Goal: Task Accomplishment & Management: Manage account settings

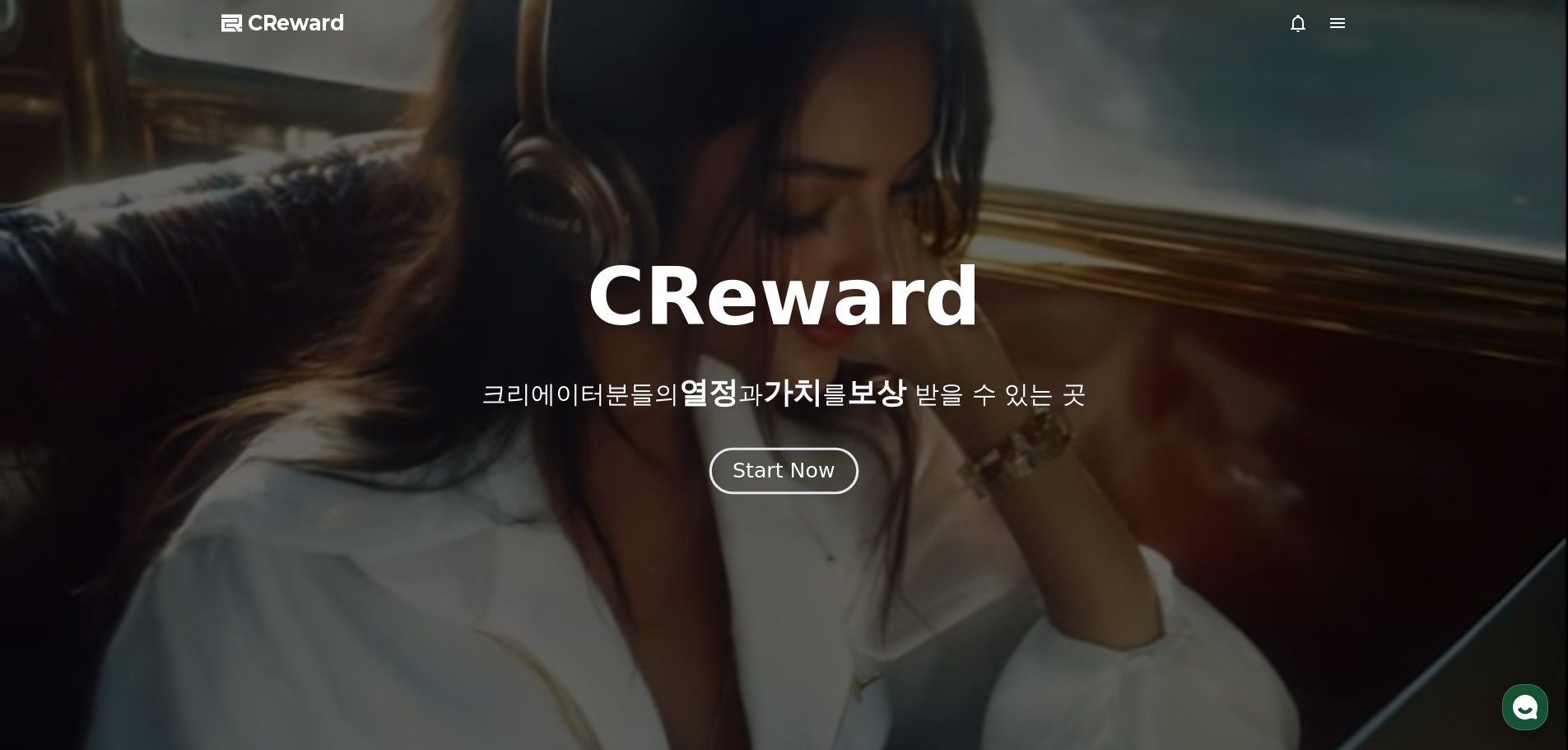
click at [816, 464] on div "Start Now" at bounding box center [784, 471] width 102 height 28
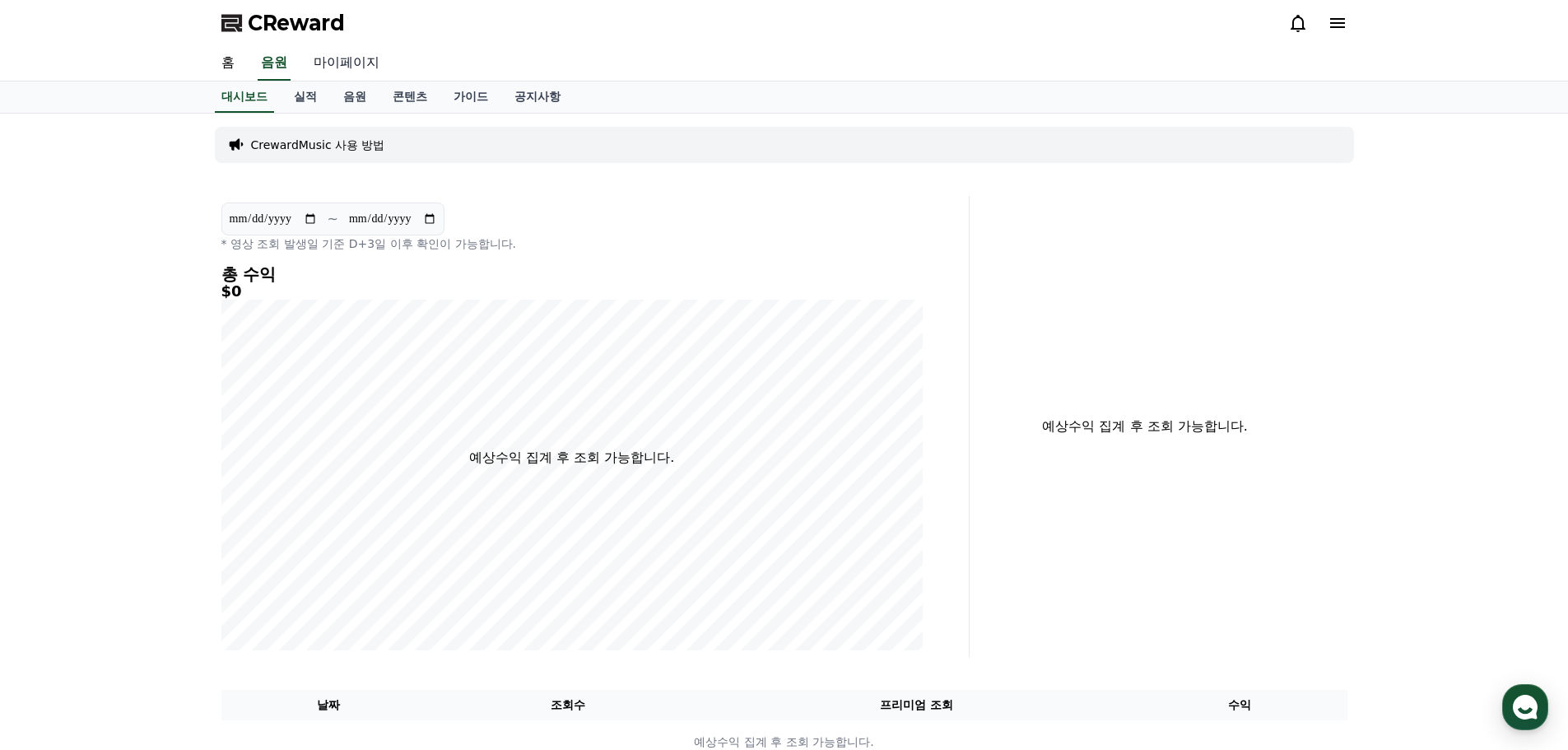
click at [353, 58] on link "마이페이지" at bounding box center [347, 63] width 92 height 35
select select "**********"
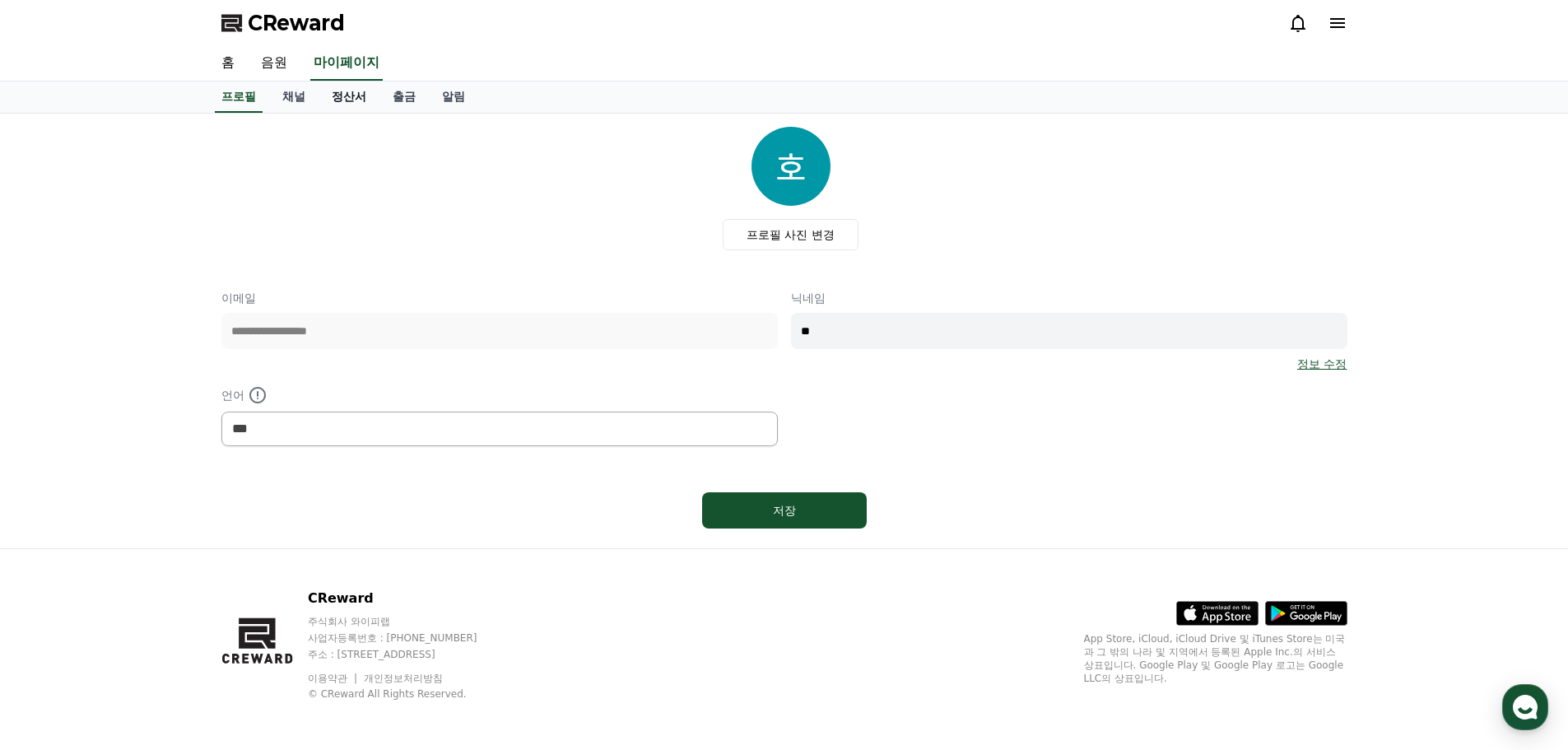
click at [359, 108] on link "정산서" at bounding box center [349, 96] width 61 height 31
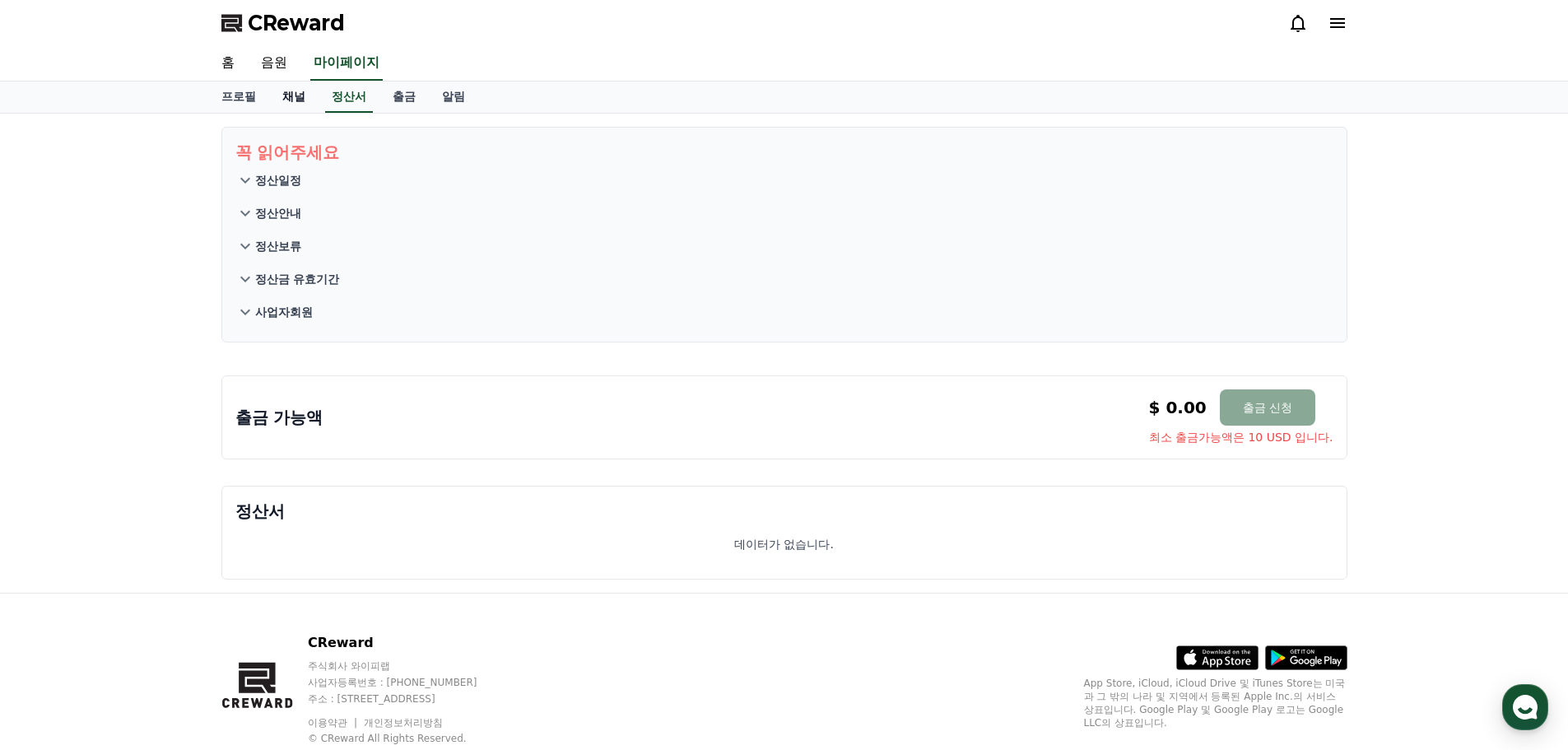
click at [295, 99] on link "채널" at bounding box center [293, 96] width 49 height 31
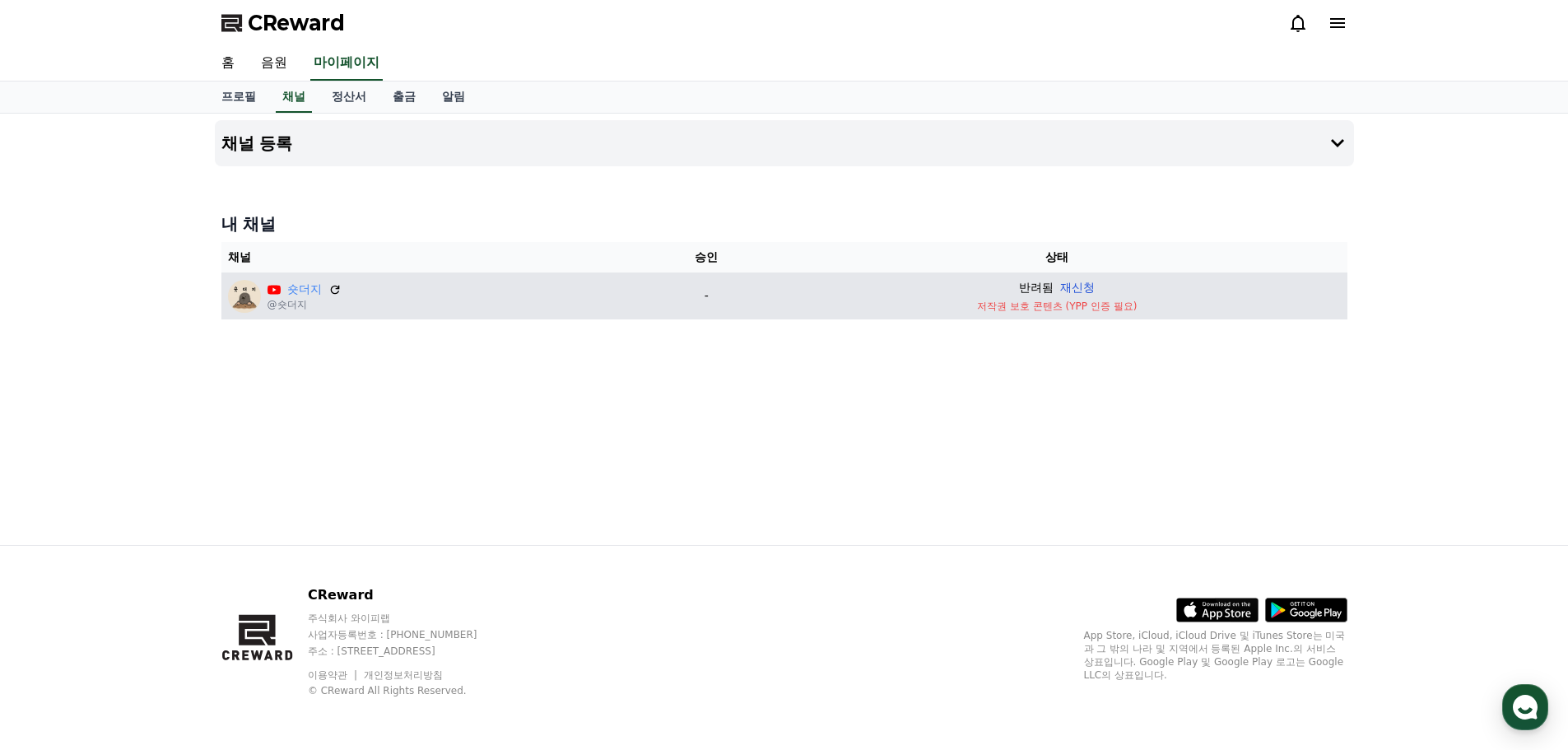
click at [1073, 280] on button "재신청" at bounding box center [1077, 288] width 35 height 17
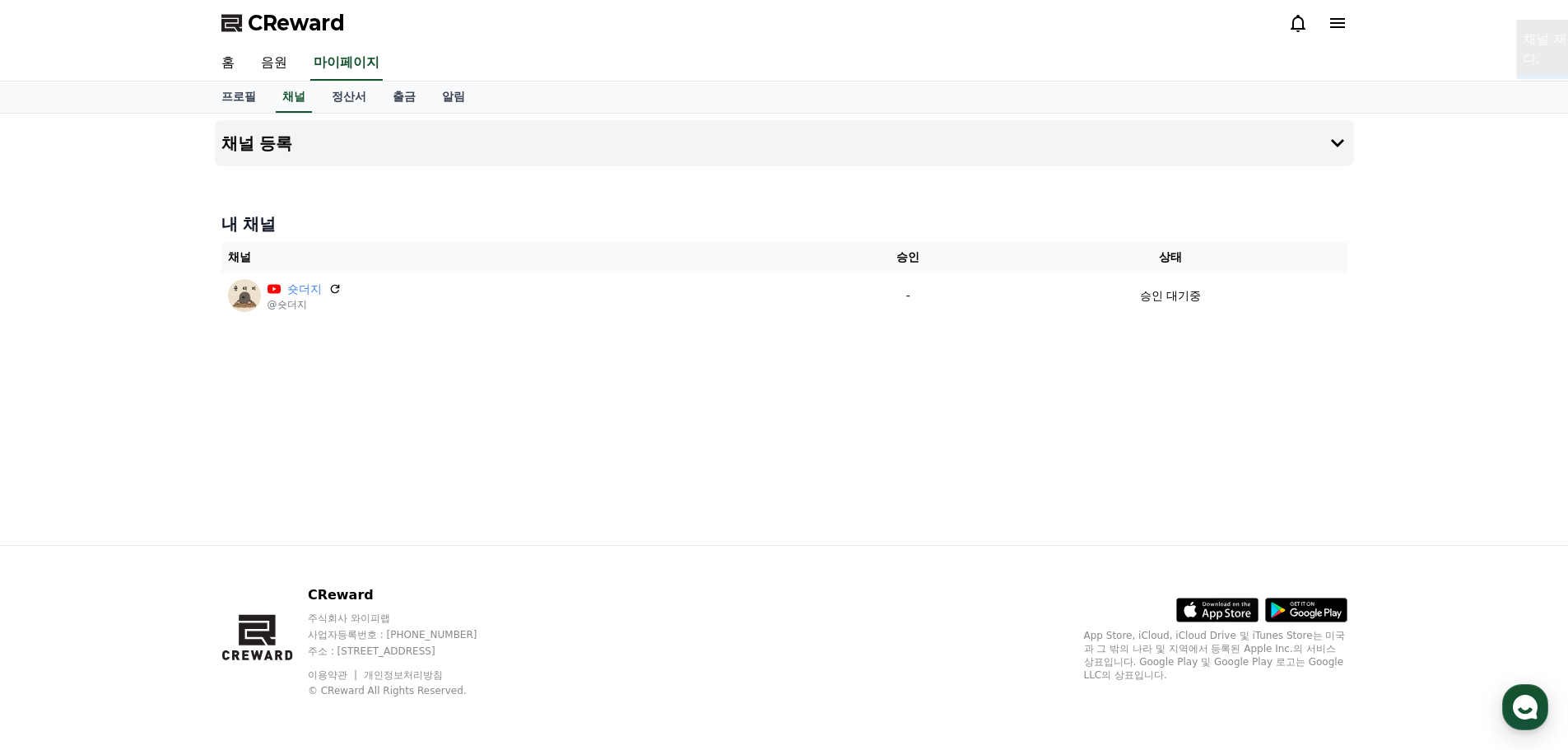
click at [777, 368] on div "채널 등록 내 채널 채널 승인 상태 숏더지 @숏더지 - 승인 대기중" at bounding box center [785, 328] width 1153 height 431
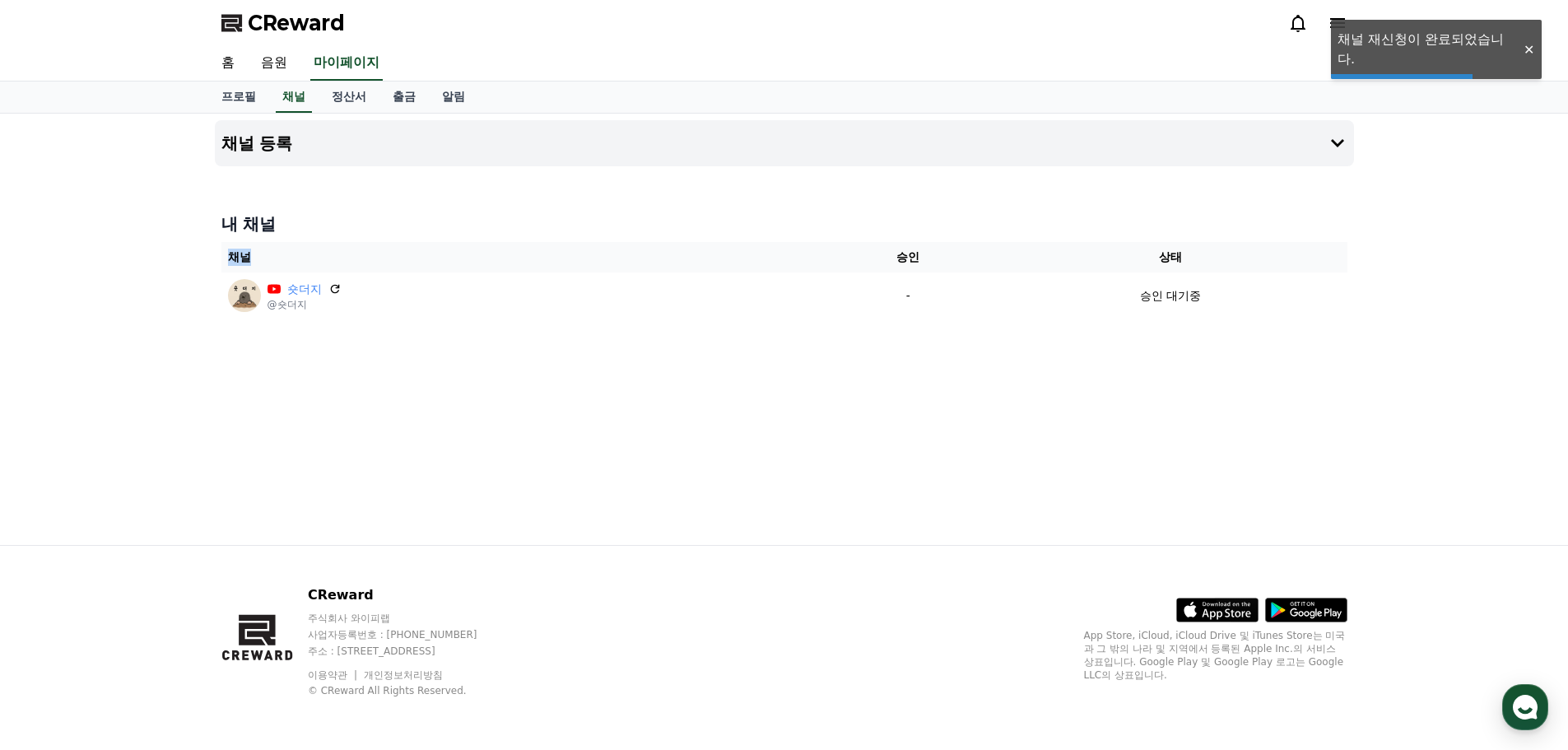
drag, startPoint x: 418, startPoint y: 365, endPoint x: 429, endPoint y: 246, distance: 119.5
click at [356, 251] on div "채널 등록 내 채널 채널 승인 상태 숏더지 @숏더지 - 승인 대기중" at bounding box center [785, 328] width 1153 height 431
click at [521, 216] on h4 "내 채널" at bounding box center [785, 224] width 1126 height 23
